Goal: Task Accomplishment & Management: Use online tool/utility

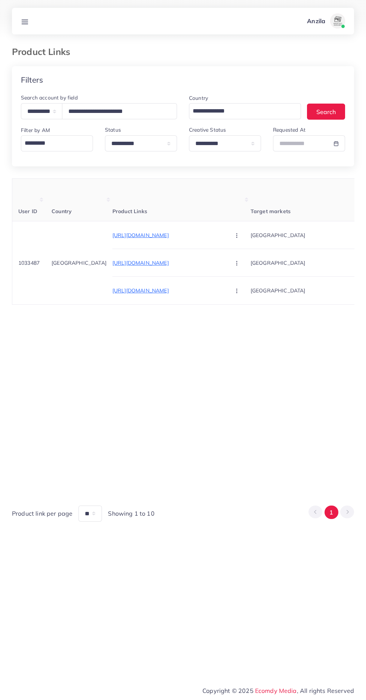
select select "**********"
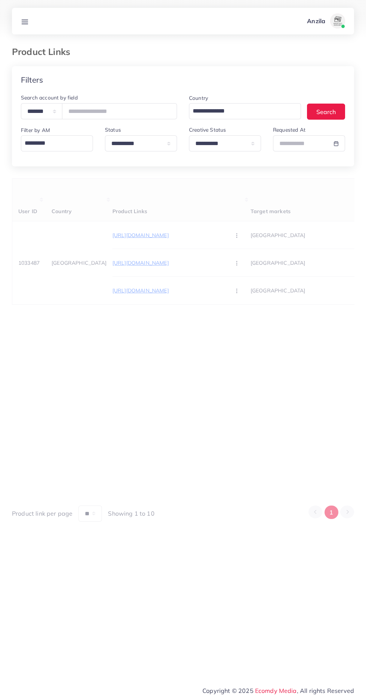
scroll to position [0, 140]
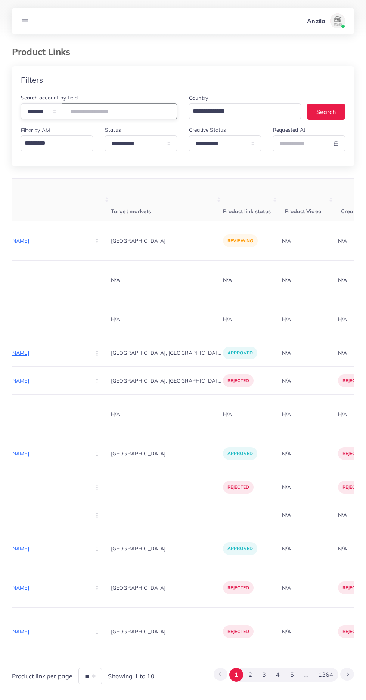
click at [126, 109] on input "**********" at bounding box center [119, 111] width 115 height 16
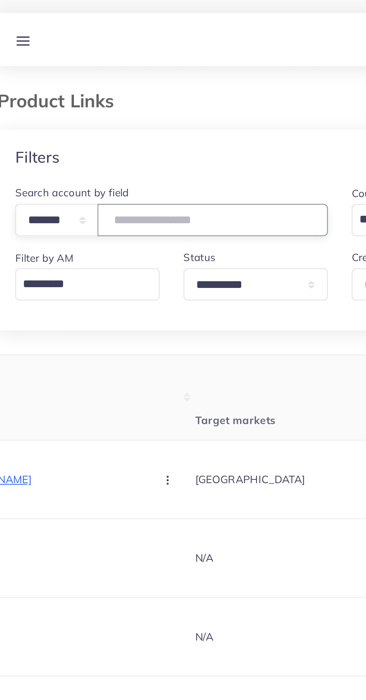
type input "*******"
click at [152, 81] on div "Filters" at bounding box center [183, 79] width 342 height 27
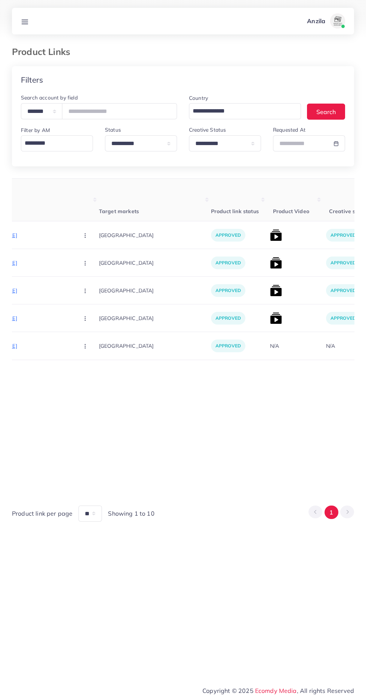
scroll to position [0, 146]
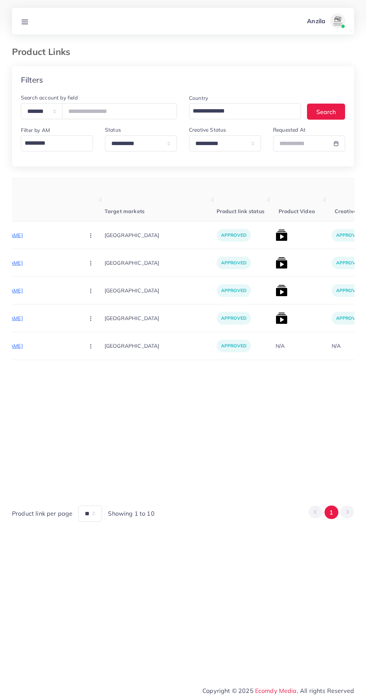
click at [28, 235] on p "[URL][DOMAIN_NAME]" at bounding box center [22, 235] width 112 height 9
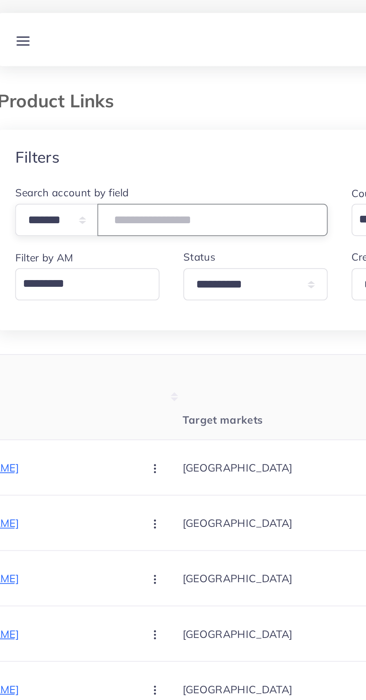
type input "*******"
click at [30, 68] on div "Filters" at bounding box center [183, 79] width 342 height 27
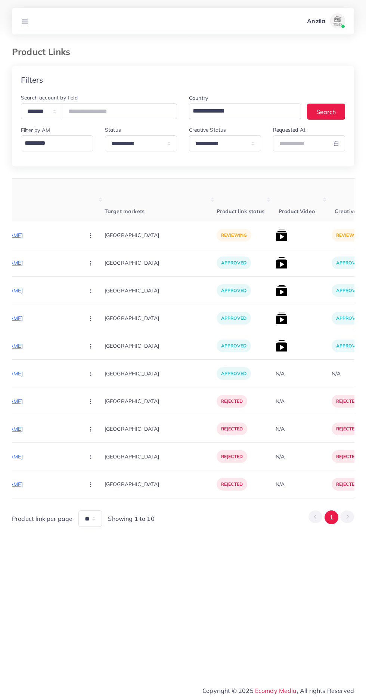
click at [37, 235] on p "[URL][DOMAIN_NAME]" at bounding box center [22, 235] width 112 height 9
click at [90, 235] on circle "button" at bounding box center [90, 235] width 0 height 0
click at [95, 256] on span "Approve" at bounding box center [107, 257] width 25 height 7
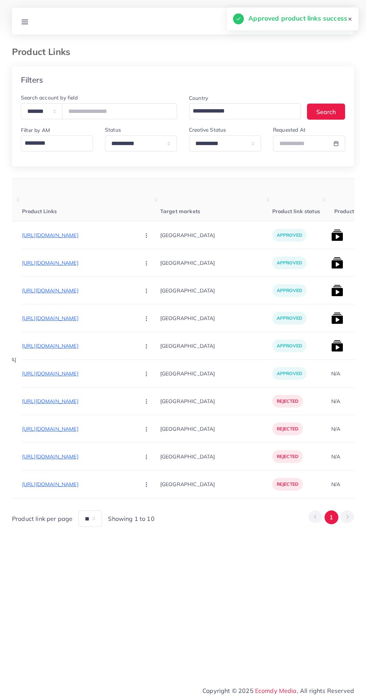
scroll to position [0, 140]
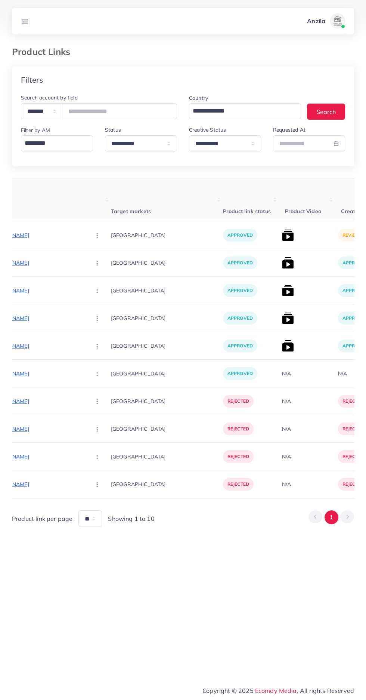
click at [282, 238] on img at bounding box center [288, 235] width 12 height 12
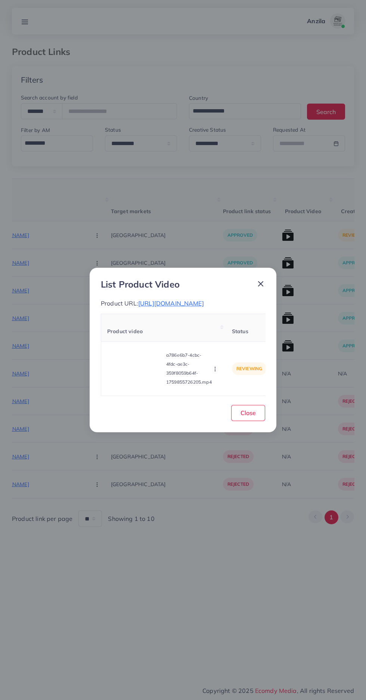
click at [130, 385] on video at bounding box center [135, 369] width 56 height 34
click at [140, 372] on circle at bounding box center [135, 368] width 10 height 10
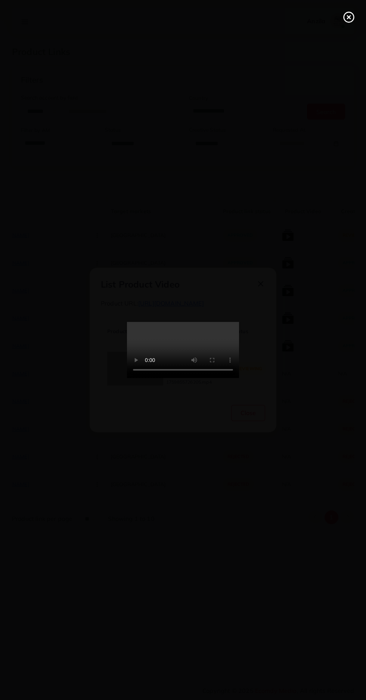
click at [345, 17] on icon at bounding box center [349, 17] width 12 height 12
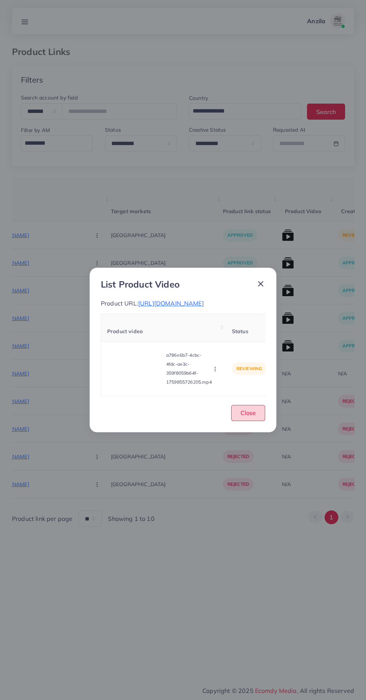
click at [242, 421] on button "Close" at bounding box center [248, 413] width 34 height 16
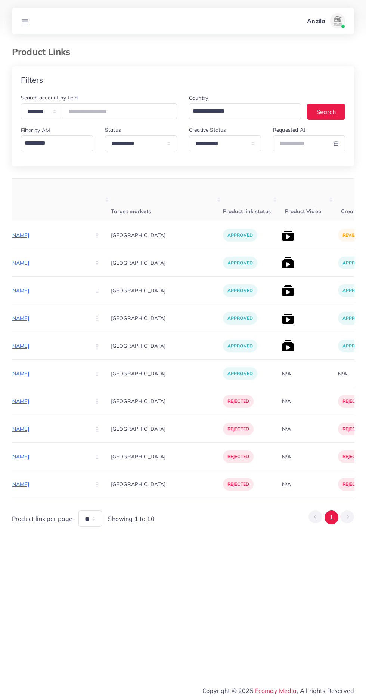
click at [282, 235] on img at bounding box center [288, 235] width 12 height 12
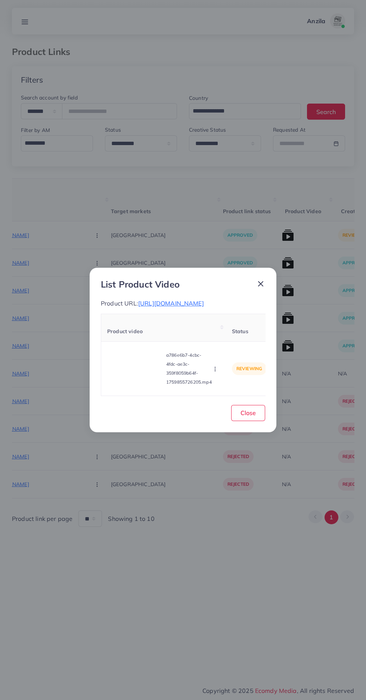
click at [216, 372] on icon "button" at bounding box center [215, 369] width 6 height 6
click at [229, 337] on span "Approve" at bounding box center [228, 333] width 25 height 7
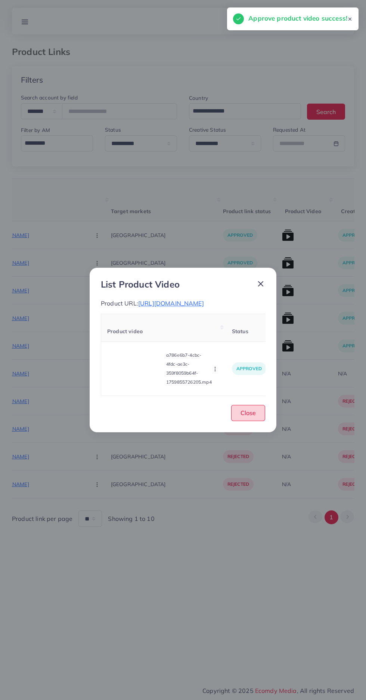
click at [256, 421] on button "Close" at bounding box center [248, 413] width 34 height 16
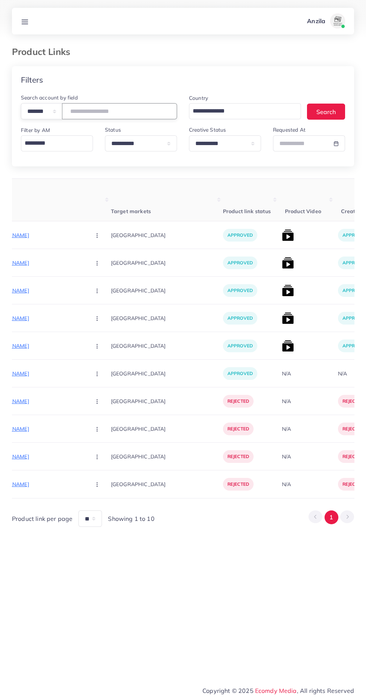
click at [78, 111] on input "*******" at bounding box center [119, 111] width 115 height 16
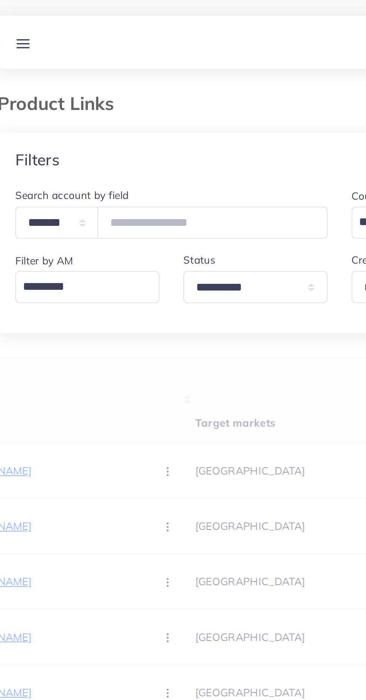
click at [53, 50] on h3 "Product Links" at bounding box center [44, 51] width 64 height 11
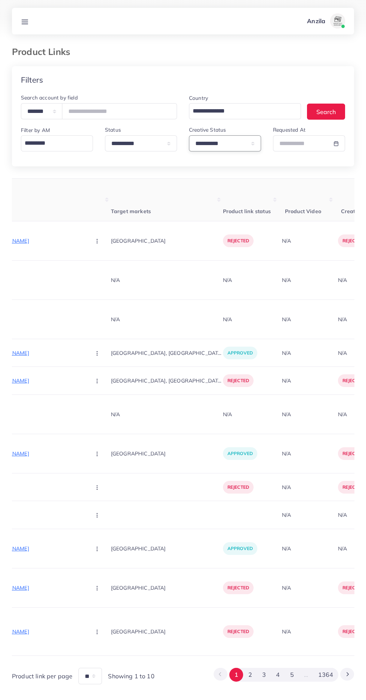
click at [225, 148] on select "**********" at bounding box center [225, 143] width 72 height 16
select select "*********"
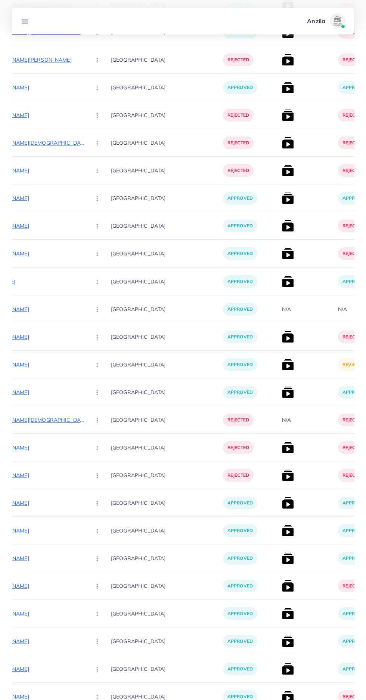
scroll to position [893, 0]
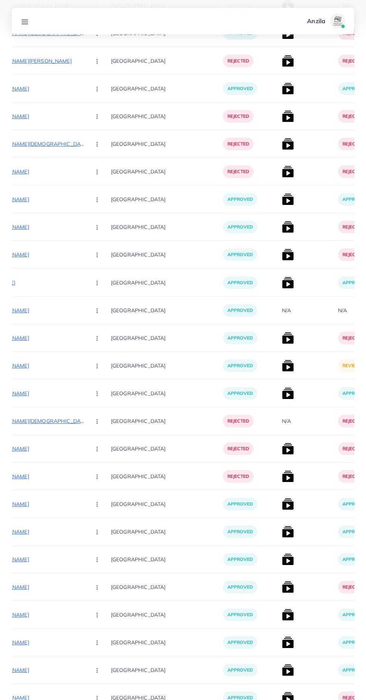
click at [282, 365] on img at bounding box center [288, 366] width 12 height 12
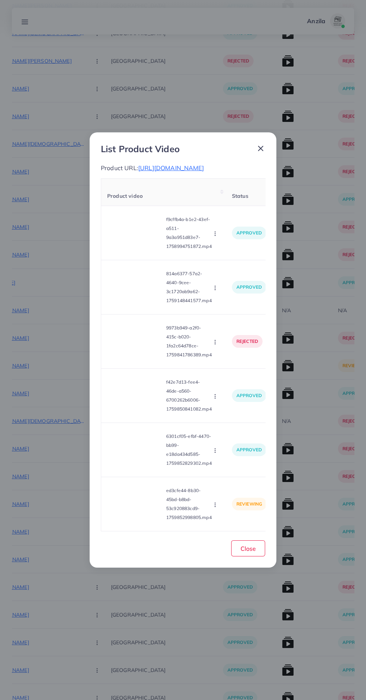
click at [134, 518] on video at bounding box center [135, 504] width 56 height 34
click at [130, 509] on circle at bounding box center [135, 504] width 10 height 10
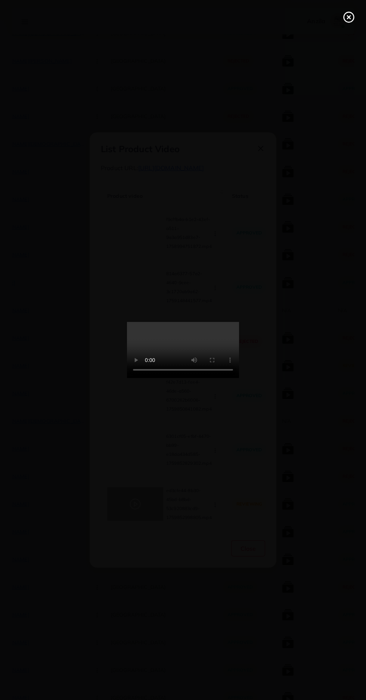
click at [349, 22] on circle at bounding box center [349, 17] width 10 height 10
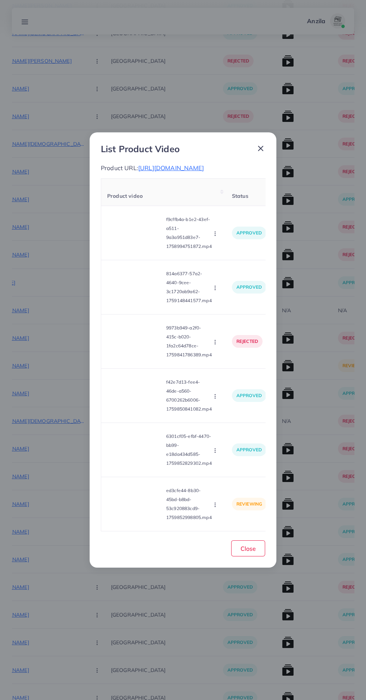
click at [214, 508] on icon "button" at bounding box center [215, 505] width 6 height 6
click at [226, 473] on span "Approve" at bounding box center [228, 468] width 25 height 7
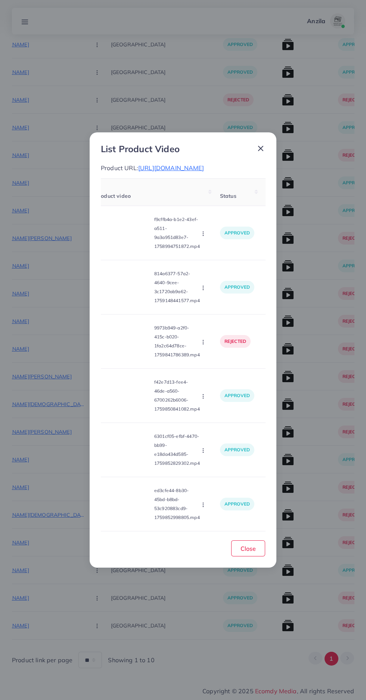
scroll to position [0, 11]
click at [236, 556] on button "Close" at bounding box center [248, 548] width 34 height 16
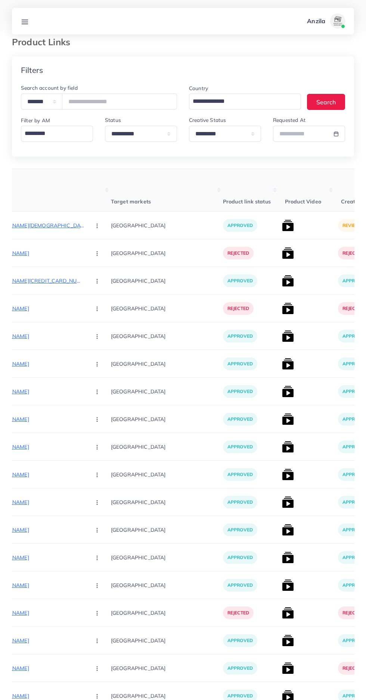
scroll to position [0, 0]
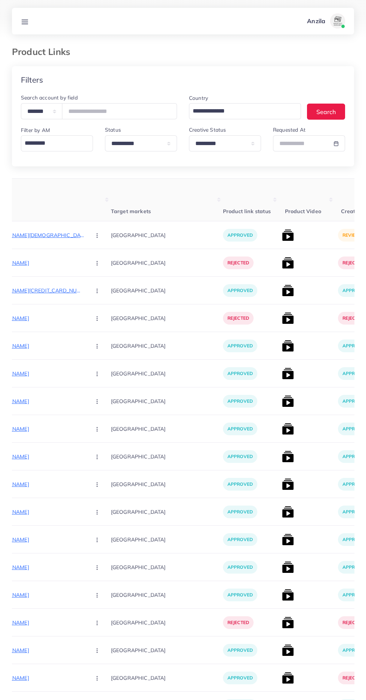
click at [282, 231] on img at bounding box center [288, 235] width 12 height 12
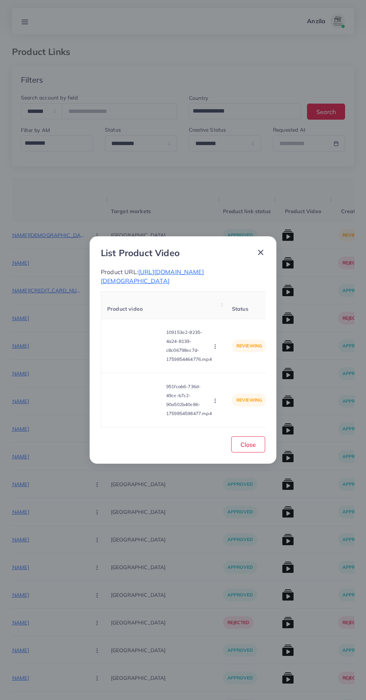
click at [125, 339] on video at bounding box center [135, 346] width 56 height 34
click at [125, 339] on div at bounding box center [135, 346] width 56 height 34
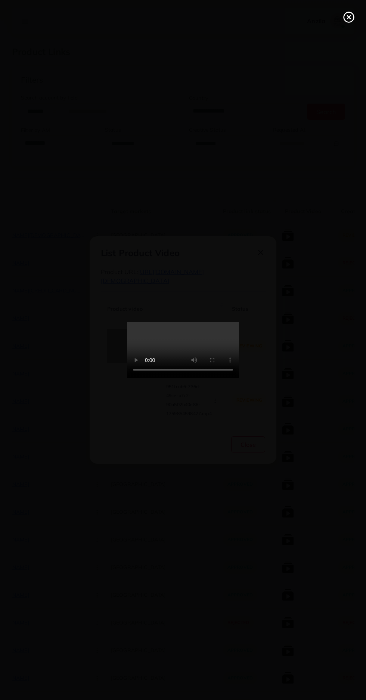
click at [349, 20] on icon at bounding box center [349, 17] width 12 height 12
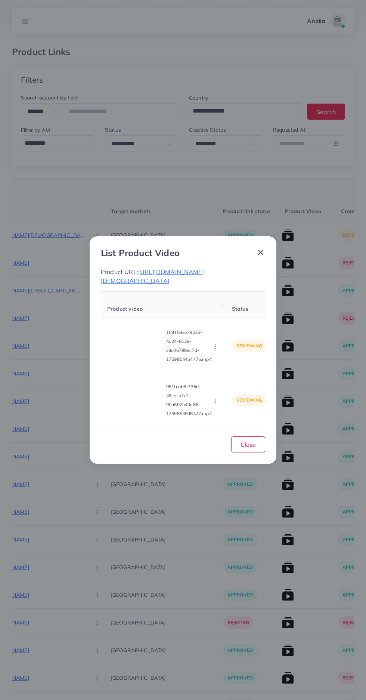
click at [219, 348] on div "Approve Reject" at bounding box center [216, 346] width 8 height 8
click at [215, 346] on circle "button" at bounding box center [215, 346] width 0 height 0
click at [230, 360] on span "Approve" at bounding box center [231, 363] width 25 height 7
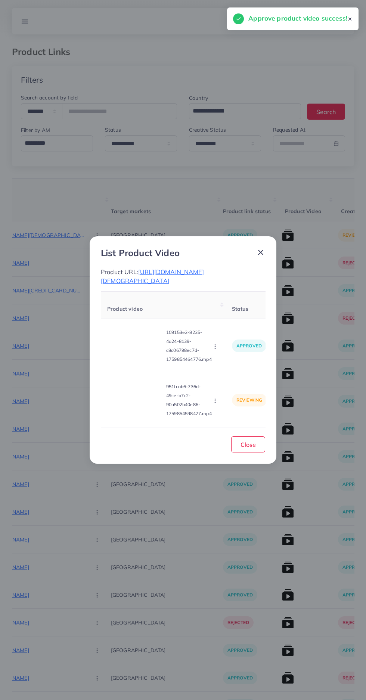
click at [130, 399] on video at bounding box center [135, 400] width 56 height 34
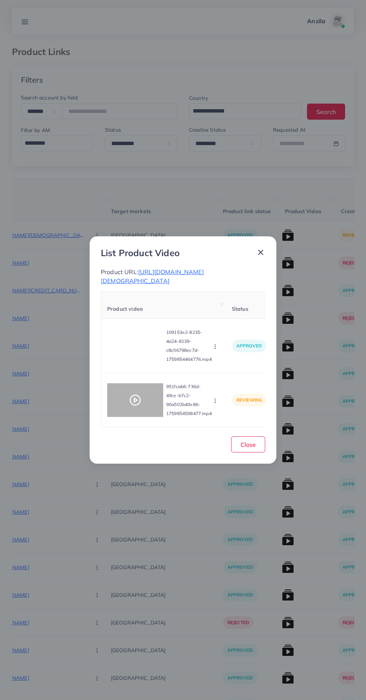
click at [122, 405] on div at bounding box center [135, 400] width 56 height 34
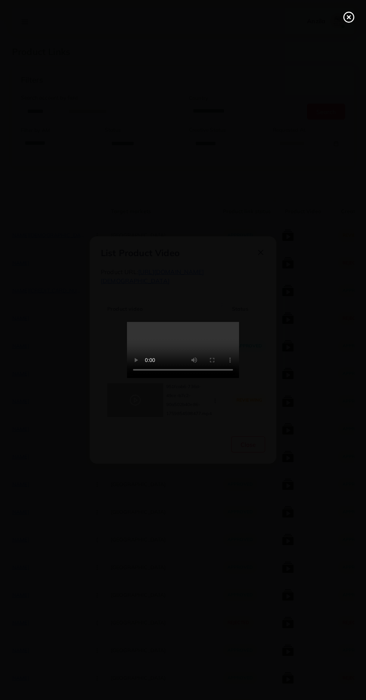
click at [349, 17] on line at bounding box center [349, 17] width 3 height 3
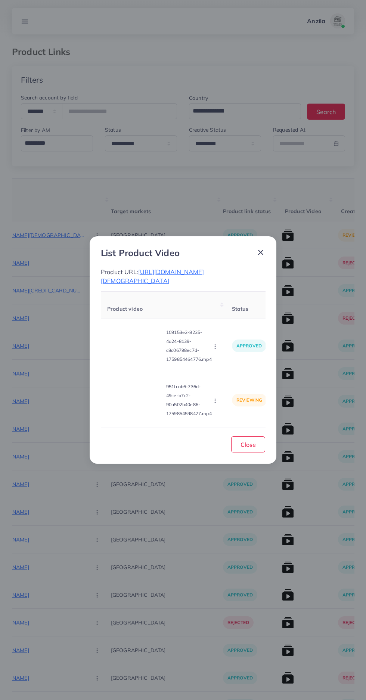
click at [215, 400] on circle "button" at bounding box center [215, 400] width 0 height 0
click at [225, 380] on span "Reject" at bounding box center [225, 381] width 18 height 7
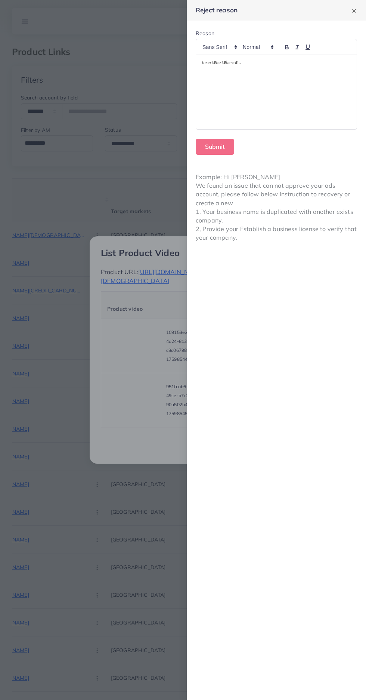
click at [134, 442] on div at bounding box center [183, 350] width 366 height 700
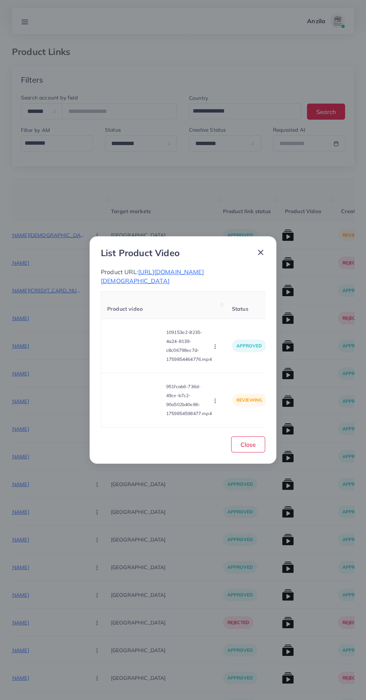
click at [216, 399] on icon "button" at bounding box center [215, 401] width 6 height 6
click at [230, 367] on span "Approve" at bounding box center [228, 364] width 25 height 7
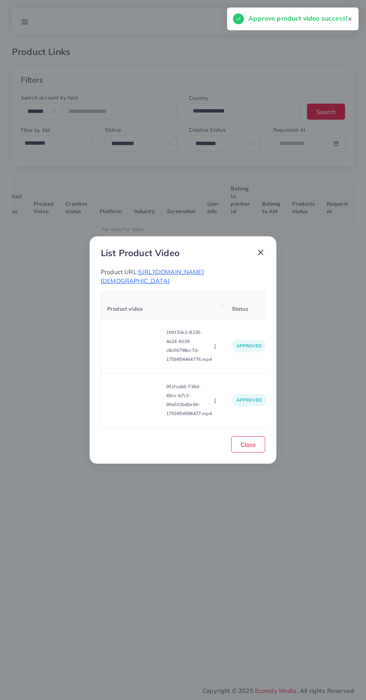
scroll to position [0, 117]
